Goal: Information Seeking & Learning: Learn about a topic

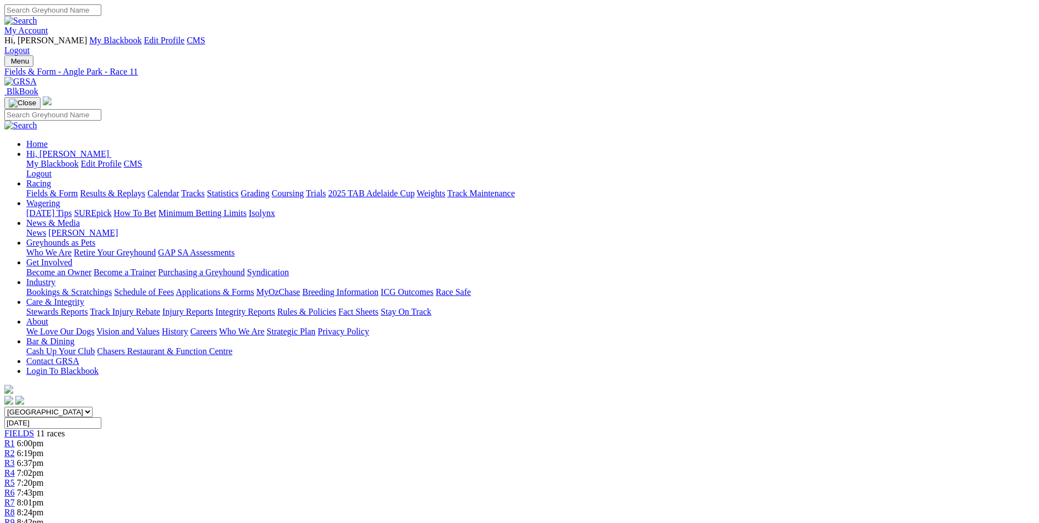
click at [48, 26] on link "My Account" at bounding box center [26, 30] width 44 height 9
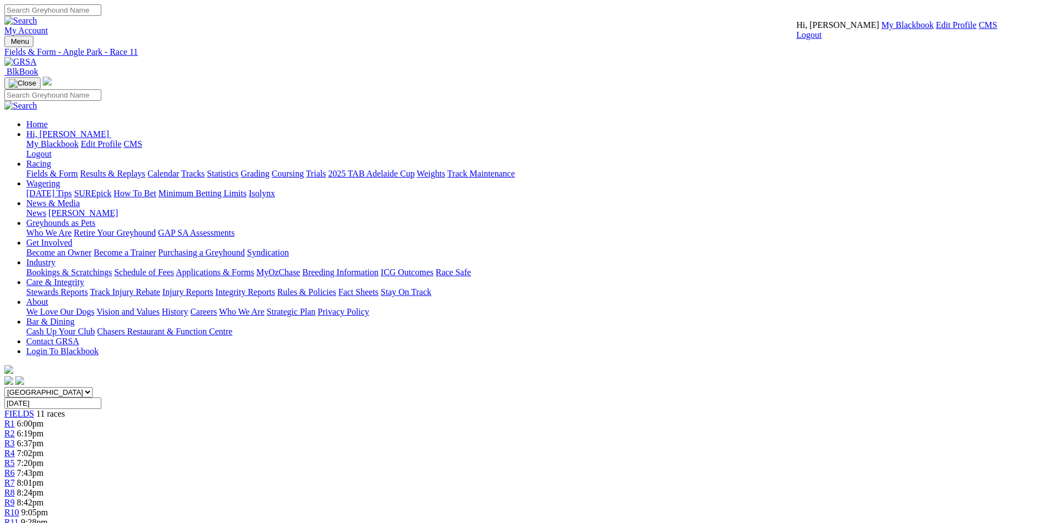
click at [979, 30] on link "CMS" at bounding box center [988, 24] width 19 height 9
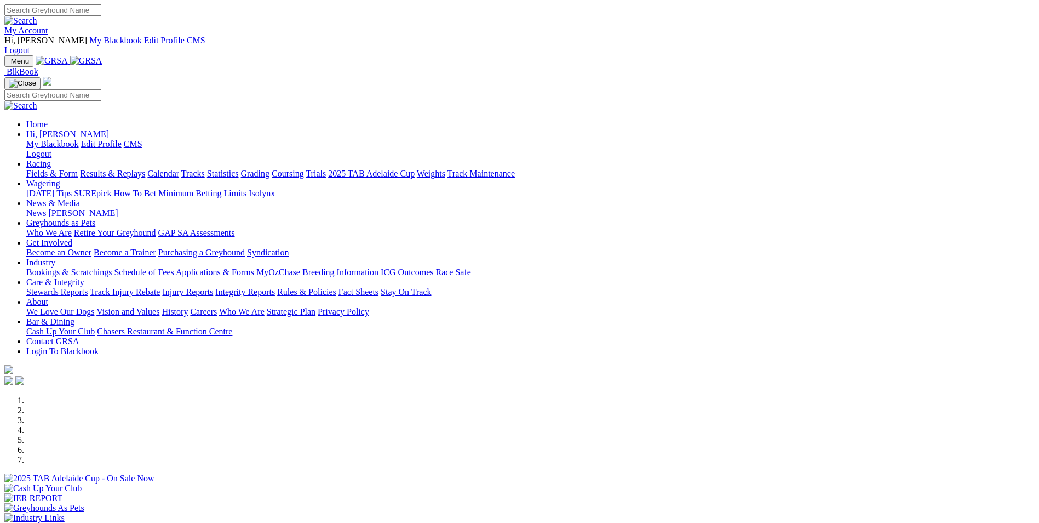
click at [60, 179] on link "Wagering" at bounding box center [43, 183] width 34 height 9
click at [111, 188] on link "SUREpick" at bounding box center [92, 192] width 37 height 9
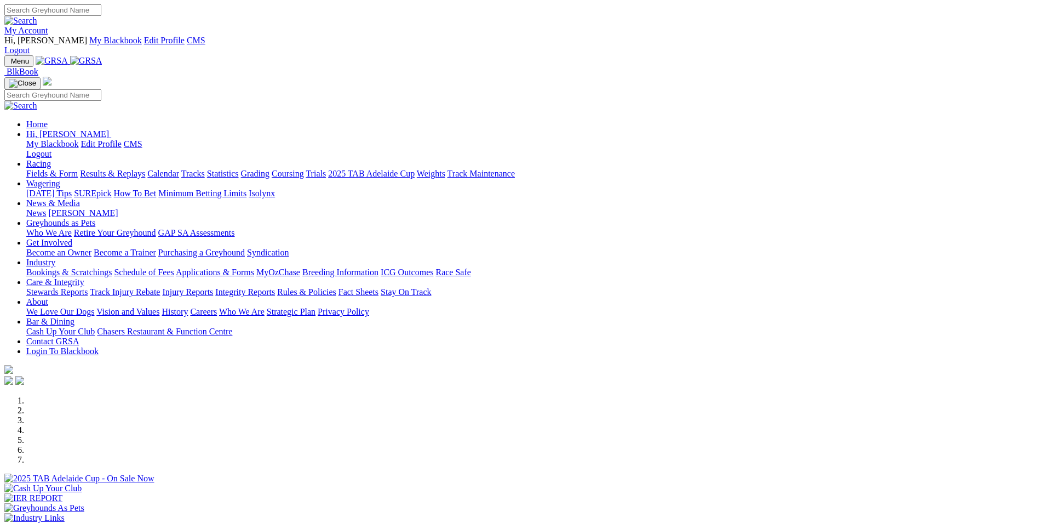
click at [60, 179] on link "Wagering" at bounding box center [43, 183] width 34 height 9
click at [111, 188] on link "SUREpick" at bounding box center [92, 192] width 37 height 9
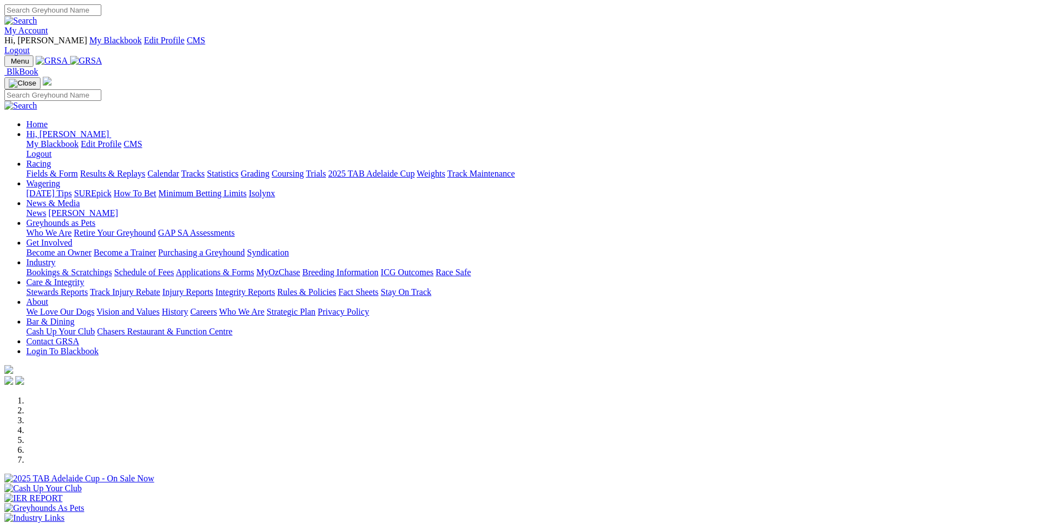
click at [48, 33] on img at bounding box center [48, 33] width 0 height 0
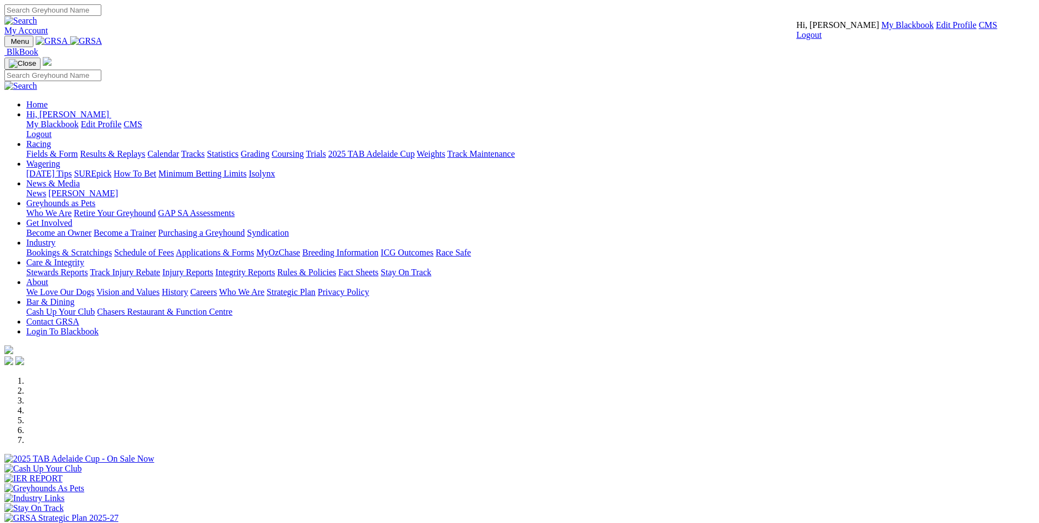
click at [979, 30] on link "CMS" at bounding box center [988, 24] width 19 height 9
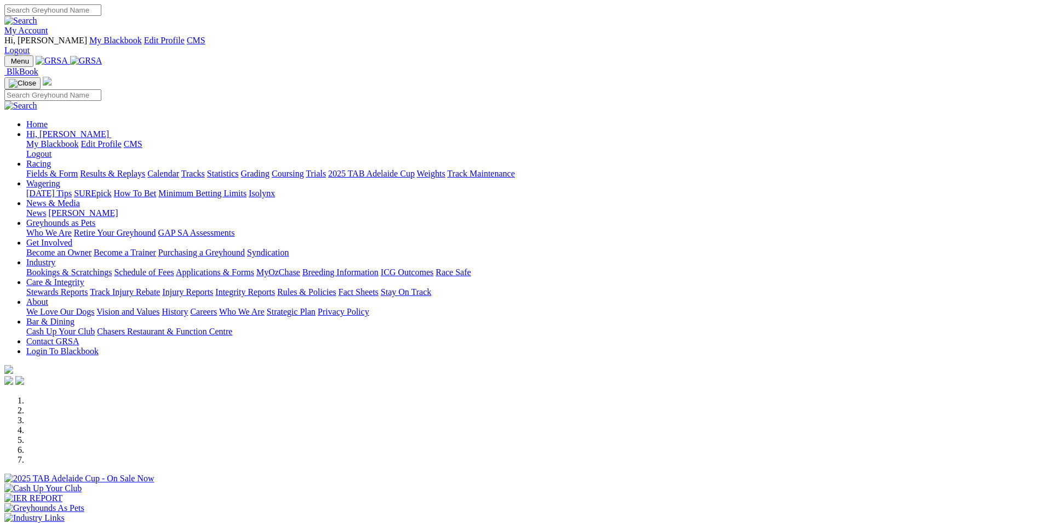
click at [48, 26] on link "My Account" at bounding box center [26, 30] width 44 height 9
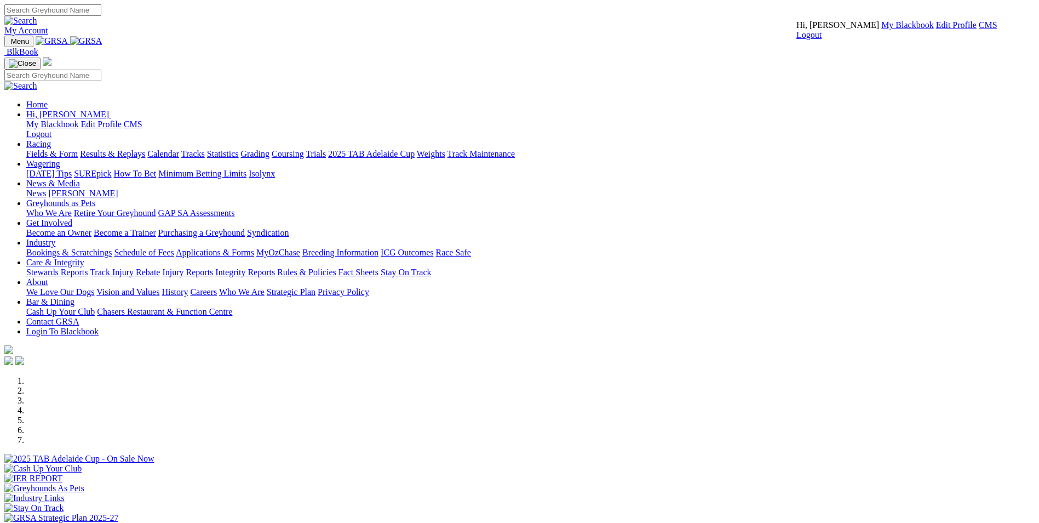
click at [979, 30] on link "CMS" at bounding box center [988, 24] width 19 height 9
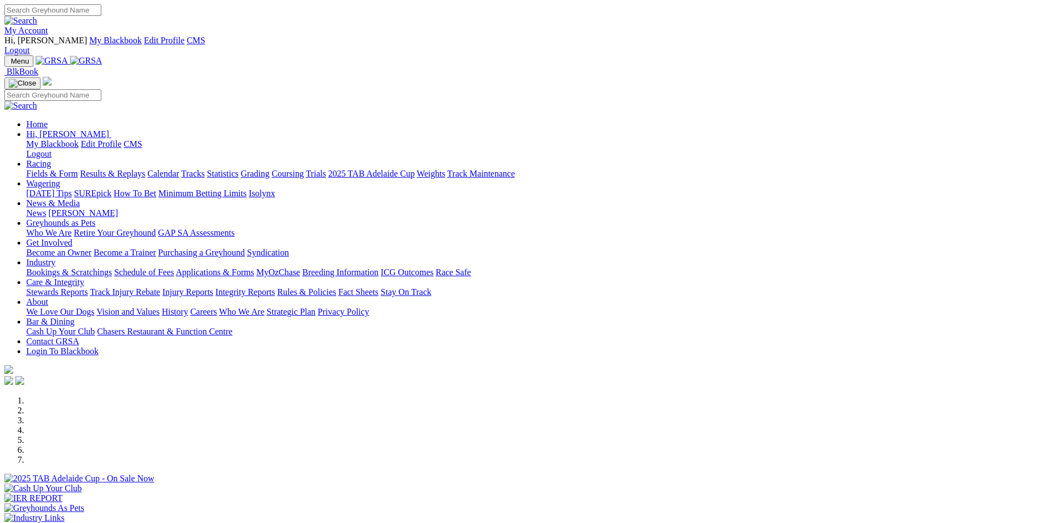
click at [48, 26] on link "My Account" at bounding box center [26, 30] width 44 height 9
click at [60, 179] on link "Wagering" at bounding box center [43, 183] width 34 height 9
click at [111, 188] on link "SUREpick" at bounding box center [92, 192] width 37 height 9
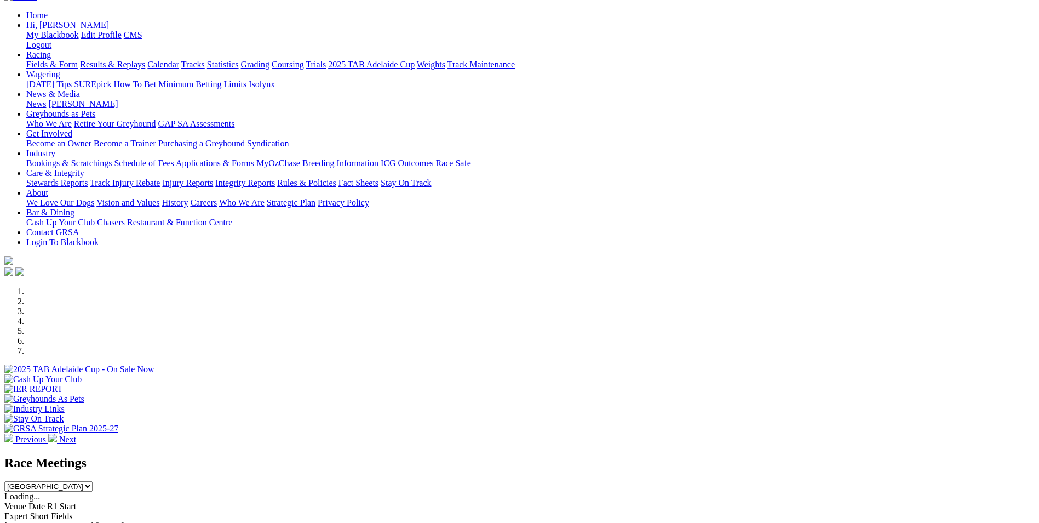
scroll to position [110, 0]
